Goal: Information Seeking & Learning: Learn about a topic

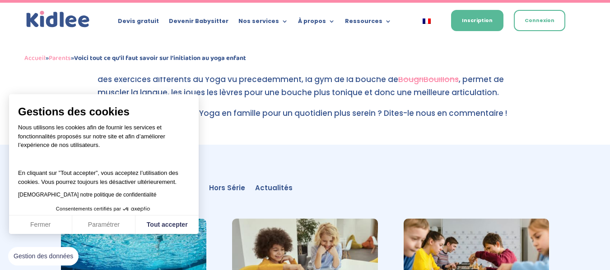
scroll to position [3181, 0]
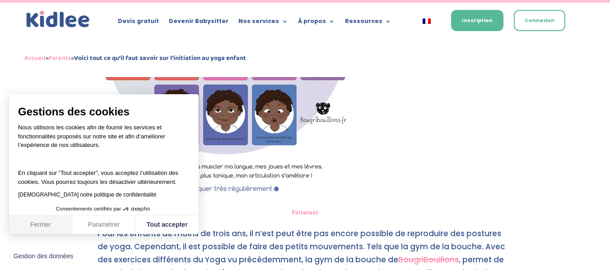
drag, startPoint x: 44, startPoint y: 227, endPoint x: 53, endPoint y: 222, distance: 9.9
click at [44, 226] on button "Fermer" at bounding box center [40, 225] width 63 height 19
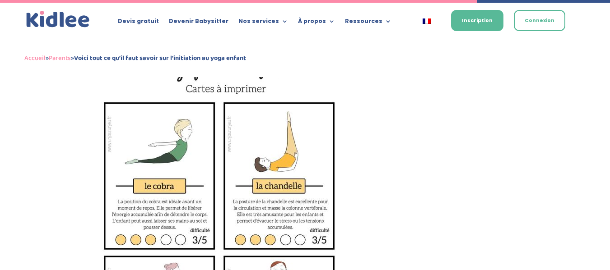
scroll to position [2458, 0]
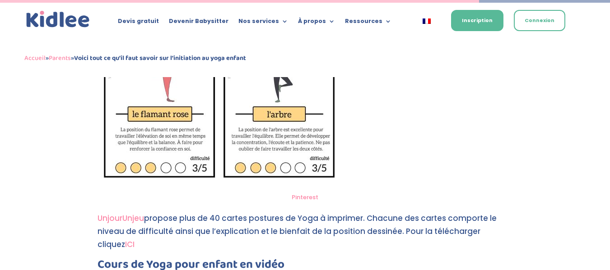
click at [102, 213] on link "UnjourUnjeu" at bounding box center [121, 218] width 47 height 11
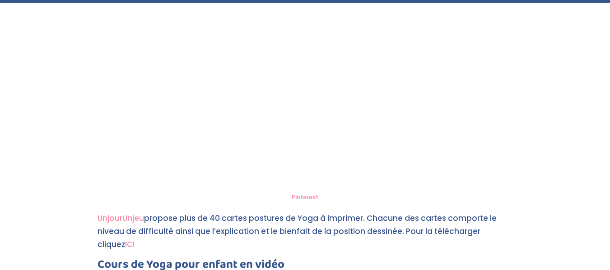
scroll to position [2523, 0]
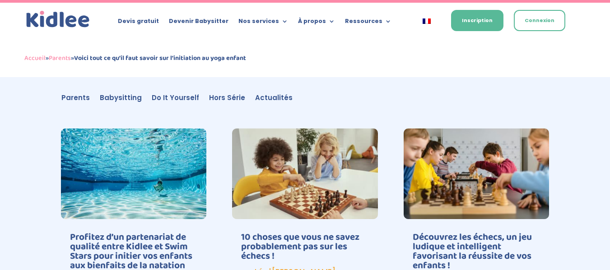
scroll to position [3632, 0]
